Goal: Information Seeking & Learning: Learn about a topic

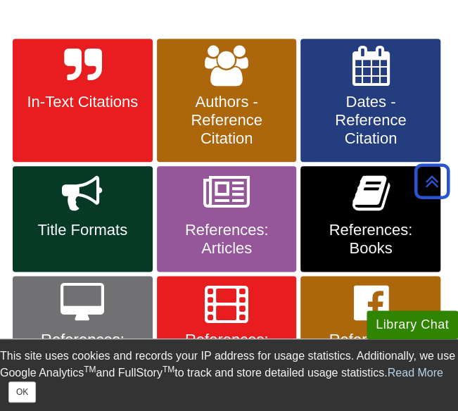
scroll to position [284, 0]
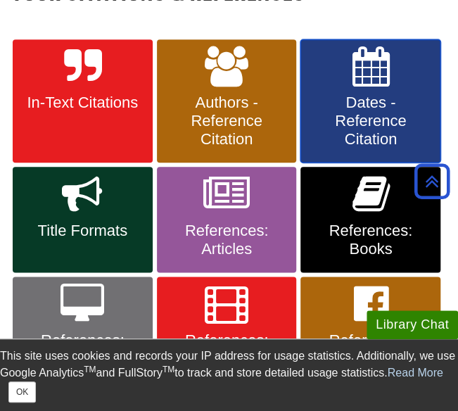
click at [439, 69] on link "Dates - Reference Citation" at bounding box center [371, 101] width 140 height 124
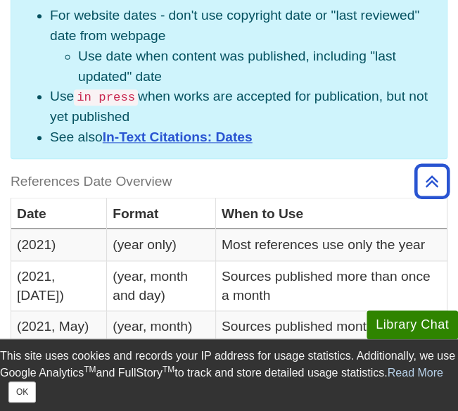
scroll to position [347, 0]
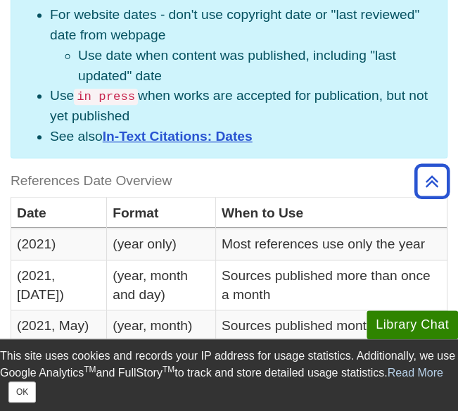
click at [444, 49] on div "Note: For website dates - don't use copyright date or "last reviewed" date from…" at bounding box center [229, 66] width 437 height 185
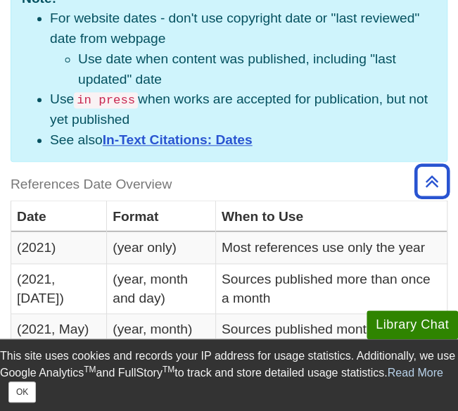
scroll to position [317, 0]
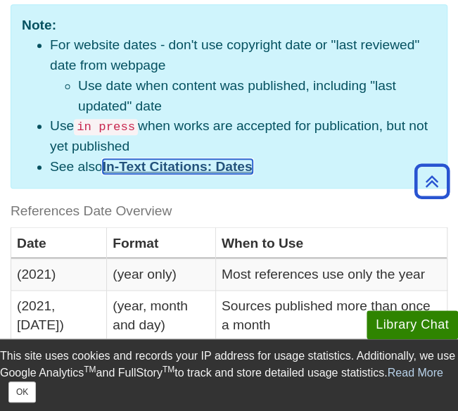
click at [164, 168] on link "In-Text Citations: Dates" at bounding box center [178, 166] width 150 height 15
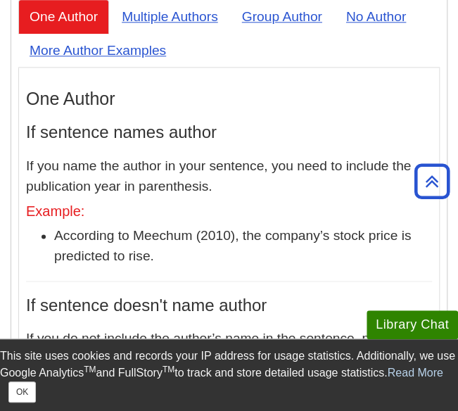
scroll to position [1779, 0]
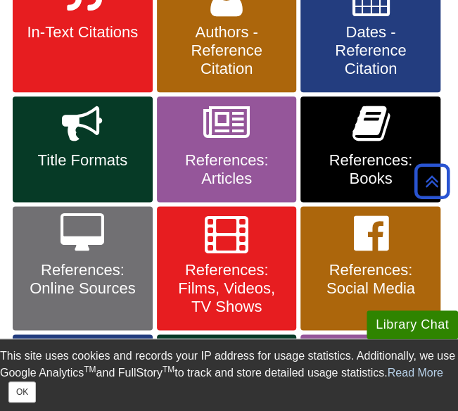
scroll to position [355, 0]
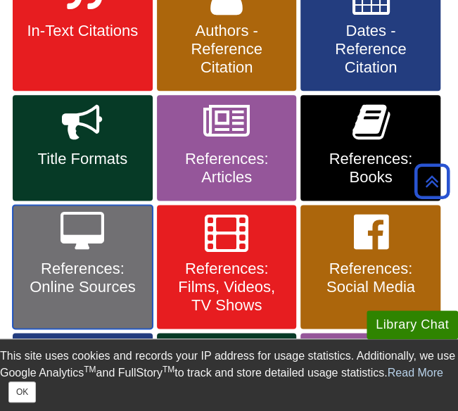
click at [62, 267] on span "References: Online Sources" at bounding box center [82, 278] width 119 height 37
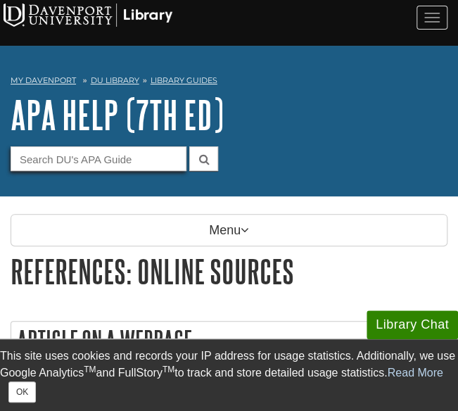
click at [98, 156] on input "Guide Search Terms" at bounding box center [99, 158] width 176 height 25
type input "Citation"
click at [189, 146] on button "submit" at bounding box center [203, 158] width 29 height 25
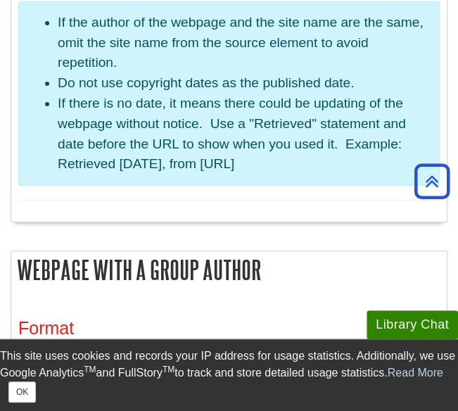
scroll to position [1470, 0]
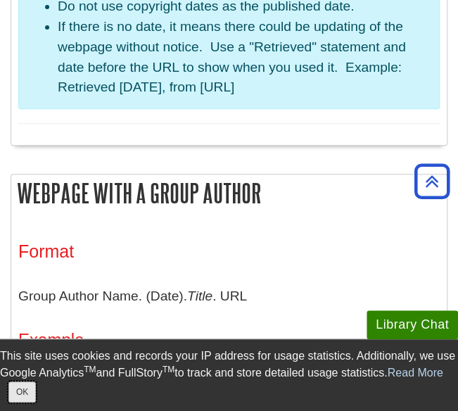
click at [25, 398] on button "OK" at bounding box center [21, 392] width 27 height 21
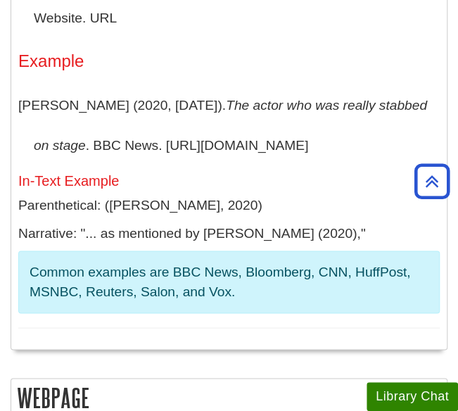
scroll to position [468, 0]
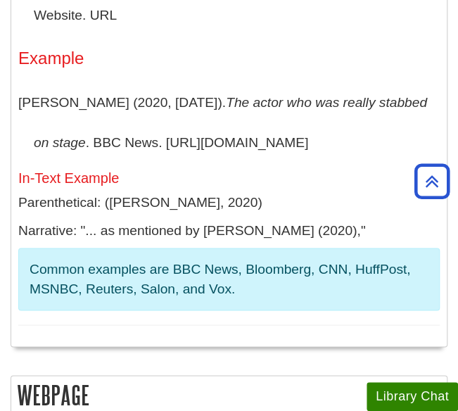
click at [165, 132] on p "Barden, B. (2020, March 14). The actor who was really stabbed on stage . BBC Ne…" at bounding box center [229, 122] width 422 height 81
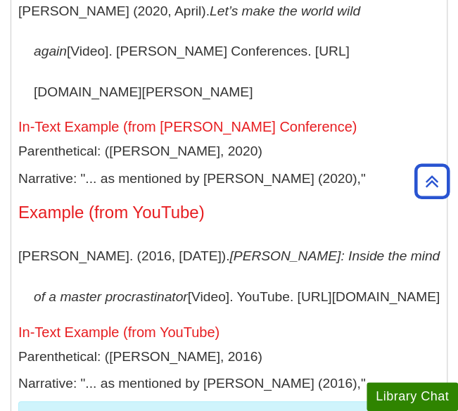
scroll to position [10943, 0]
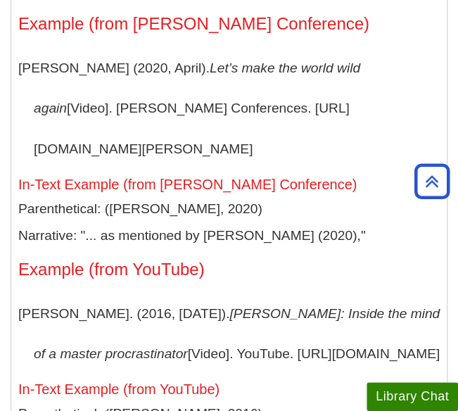
scroll to position [11982, 0]
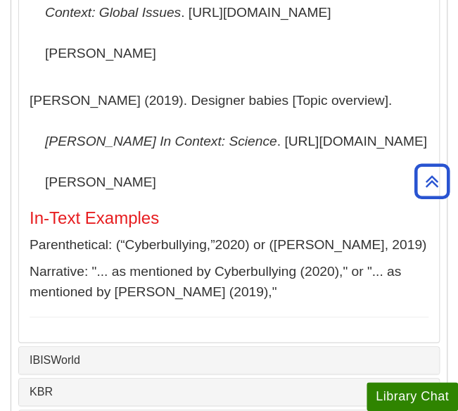
scroll to position [10882, 0]
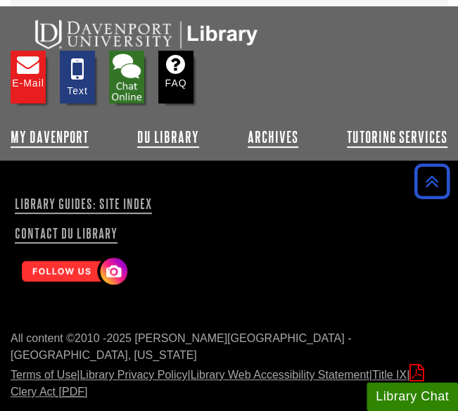
scroll to position [15162, 0]
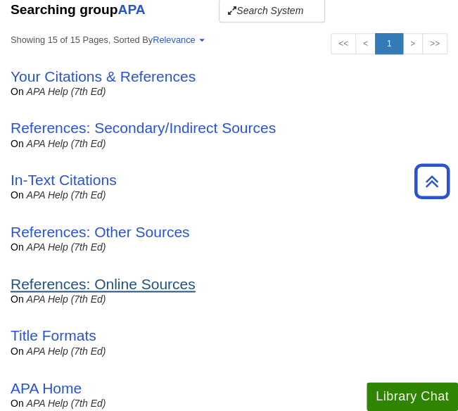
scroll to position [329, 0]
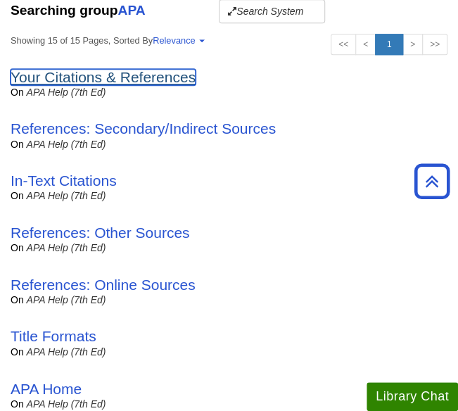
click at [163, 80] on link "Your Citations & References" at bounding box center [103, 77] width 185 height 16
